Goal: Transaction & Acquisition: Purchase product/service

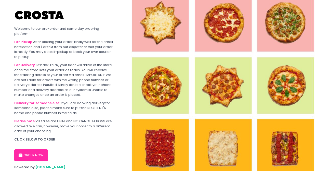
click at [31, 157] on button "ORDER NOW" at bounding box center [31, 155] width 34 height 12
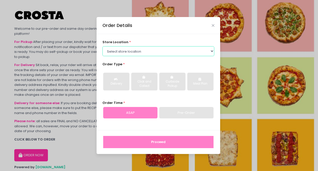
click at [212, 53] on select "Select store location [PERSON_NAME] Pizza - [PERSON_NAME] Pizza - [GEOGRAPHIC_D…" at bounding box center [158, 51] width 112 height 10
select select "5fabb2e53664a8677beaeb89"
click at [102, 46] on select "Select store location [PERSON_NAME] Pizza - [PERSON_NAME] Pizza - [GEOGRAPHIC_D…" at bounding box center [158, 51] width 112 height 10
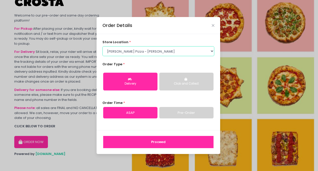
scroll to position [16, 0]
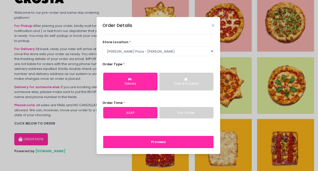
click at [186, 114] on link "Pre-Order" at bounding box center [186, 113] width 54 height 12
select select "[DATE]"
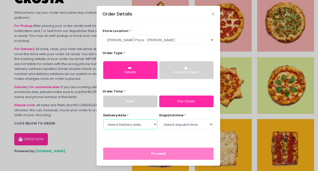
click at [153, 125] on select "Select Delivery date [DATE] [DATE] [DATE]" at bounding box center [130, 125] width 54 height 10
click at [103, 120] on select "Select Delivery date [DATE] [DATE] [DATE]" at bounding box center [130, 125] width 54 height 10
click at [203, 124] on select "Select dispatch time 03:30 PM - 04:00 PM 04:00 PM - 04:30 PM 04:30 PM - 05:00 P…" at bounding box center [186, 125] width 54 height 10
select select "15:30"
click at [159, 120] on select "Select dispatch time 03:30 PM - 04:00 PM 04:00 PM - 04:30 PM 04:30 PM - 05:00 P…" at bounding box center [186, 125] width 54 height 10
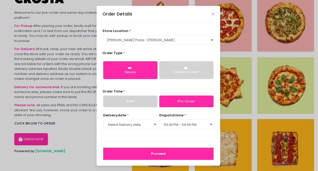
click at [160, 153] on button "Proceed" at bounding box center [158, 154] width 110 height 12
